Goal: Contribute content

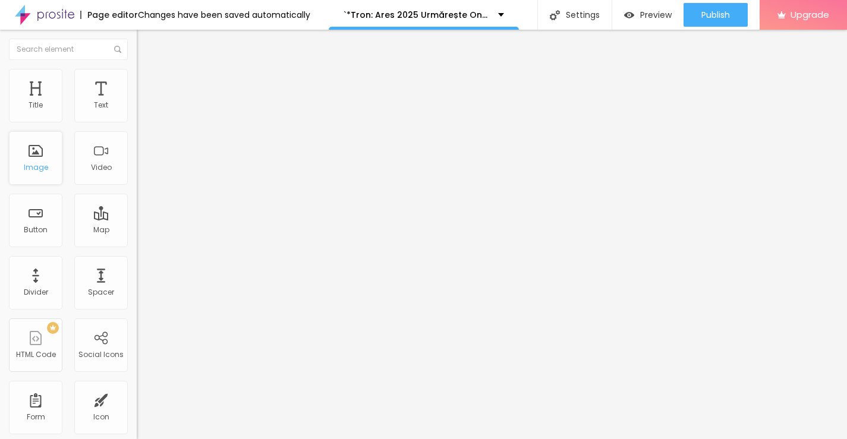
click at [18, 165] on div "Image" at bounding box center [35, 157] width 53 height 53
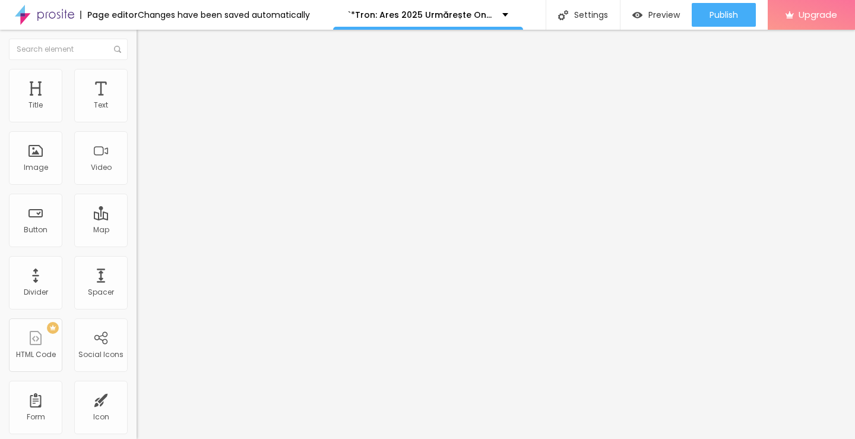
click at [137, 101] on div "Add image" at bounding box center [205, 97] width 137 height 8
click at [137, 102] on span "Add image" at bounding box center [161, 97] width 49 height 10
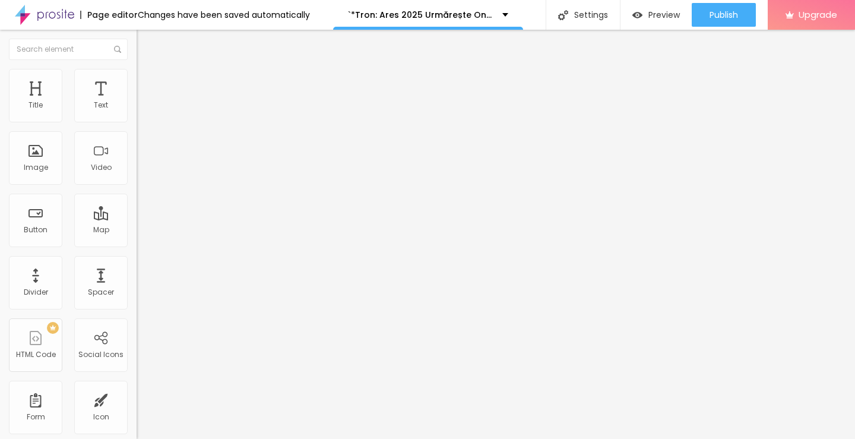
click at [137, 244] on input "https://" at bounding box center [208, 238] width 143 height 12
paste input "[DOMAIN_NAME]/ro/movie/533533/tron-ares-albobe"
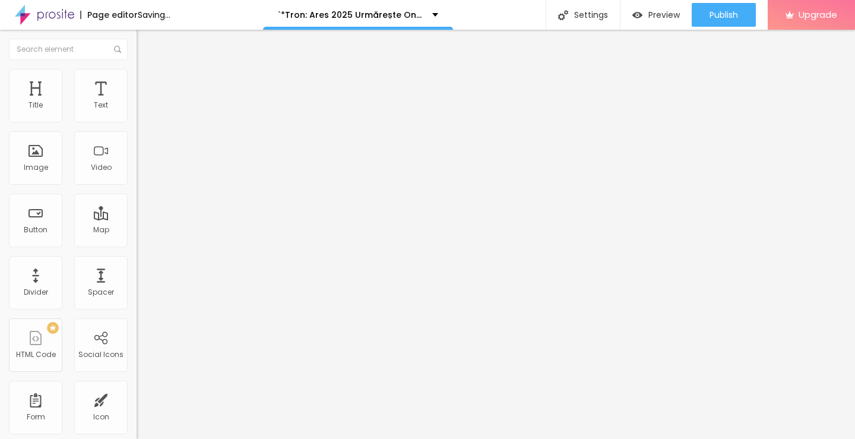
type input "[URL][DOMAIN_NAME]"
click at [146, 45] on img "button" at bounding box center [151, 44] width 10 height 10
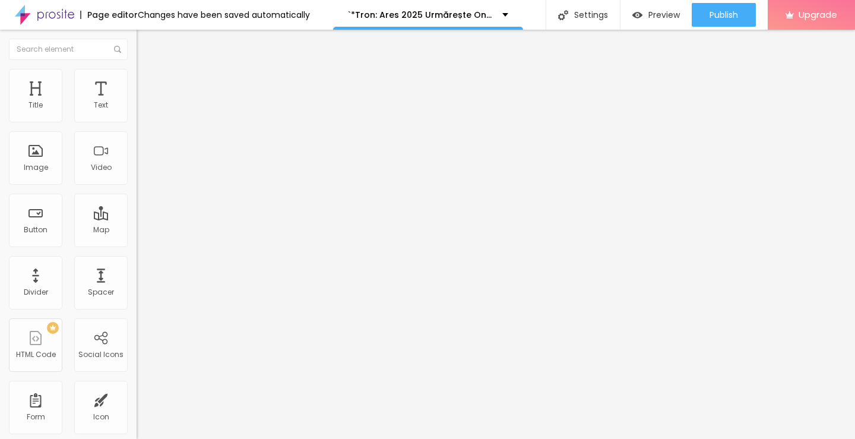
click at [146, 40] on img "button" at bounding box center [151, 44] width 10 height 10
click at [137, 112] on input "Click me" at bounding box center [208, 106] width 143 height 12
paste input "Vezi film acum » ▶️ Tron: Ares (2025) film complet online calitate HD în română"
type input "Vezi film acum » ▶️ Tron: Ares (2025) film complet online calitate HD în română"
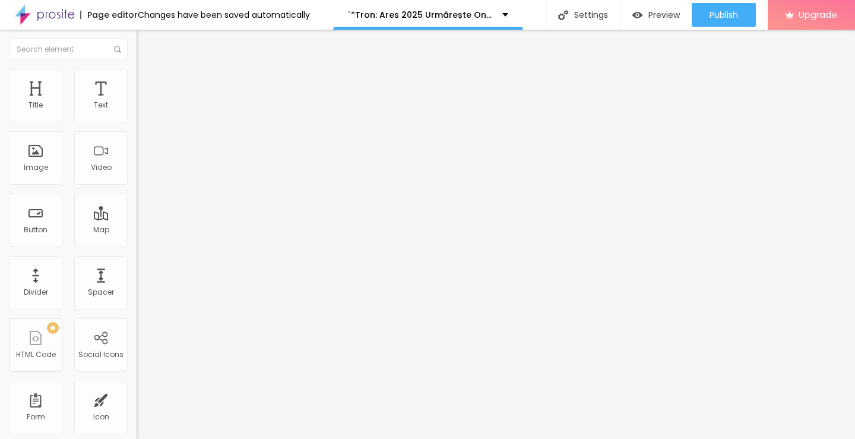
scroll to position [0, 0]
click at [137, 245] on input "https://" at bounding box center [208, 239] width 143 height 12
paste input "[DOMAIN_NAME]/ro/movie/533533/tron-ares-albobe"
type input "[URL][DOMAIN_NAME]"
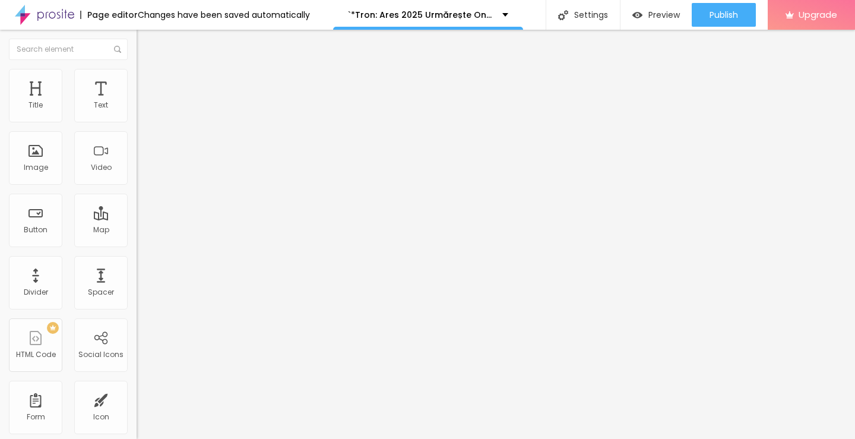
click at [137, 142] on img at bounding box center [141, 138] width 8 height 8
click at [146, 40] on img "button" at bounding box center [151, 44] width 10 height 10
click at [137, 112] on input "Click me" at bounding box center [208, 106] width 143 height 12
paste input "Descarcă filmul complet ▶️ Tron: Ares (2025) Film cu subtitrare în română HD"
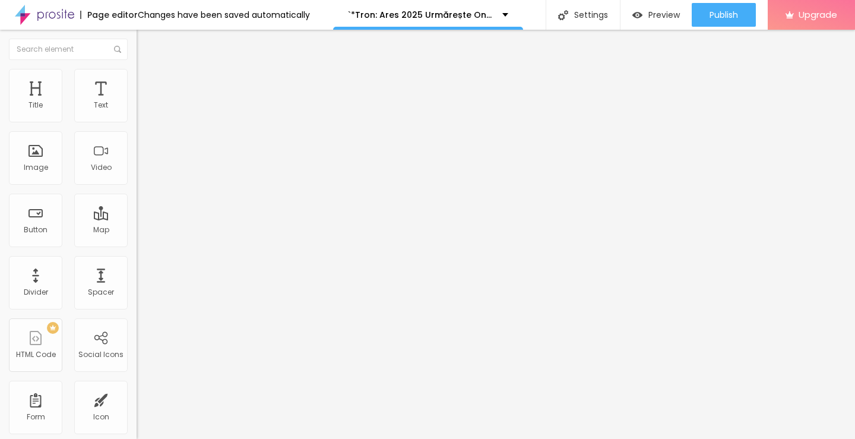
scroll to position [0, 169]
type input "Descarcă filmul complet ▶️ Tron: Ares (2025) Film cu subtitrare în română HD"
click at [137, 244] on input "https://" at bounding box center [208, 239] width 143 height 12
type input "[URL][DOMAIN_NAME]"
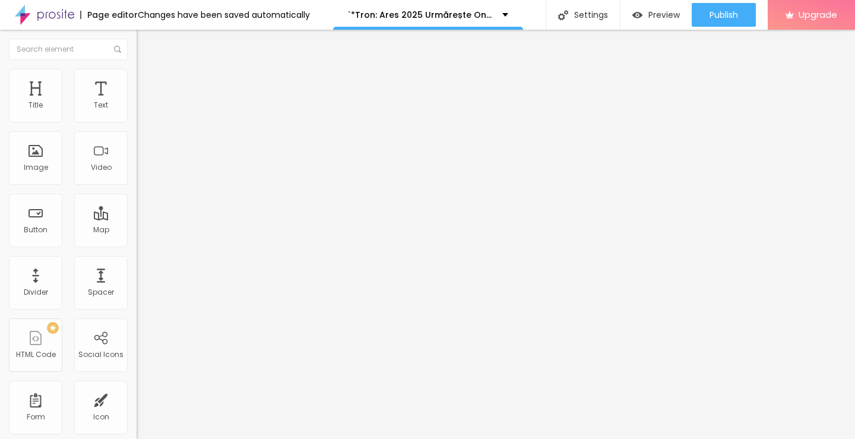
click at [137, 142] on img at bounding box center [141, 138] width 8 height 8
click at [146, 48] on img "button" at bounding box center [151, 44] width 10 height 10
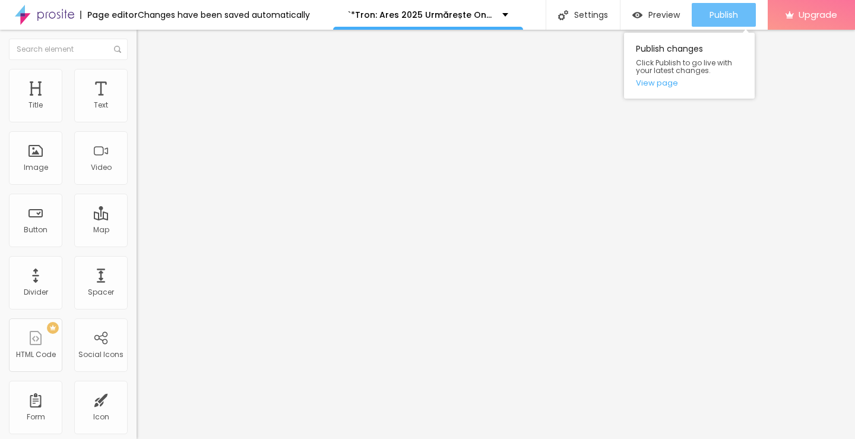
click at [718, 17] on span "Publish" at bounding box center [724, 15] width 29 height 10
click at [658, 81] on link "View page" at bounding box center [689, 83] width 107 height 8
